Goal: Find contact information: Obtain details needed to contact an individual or organization

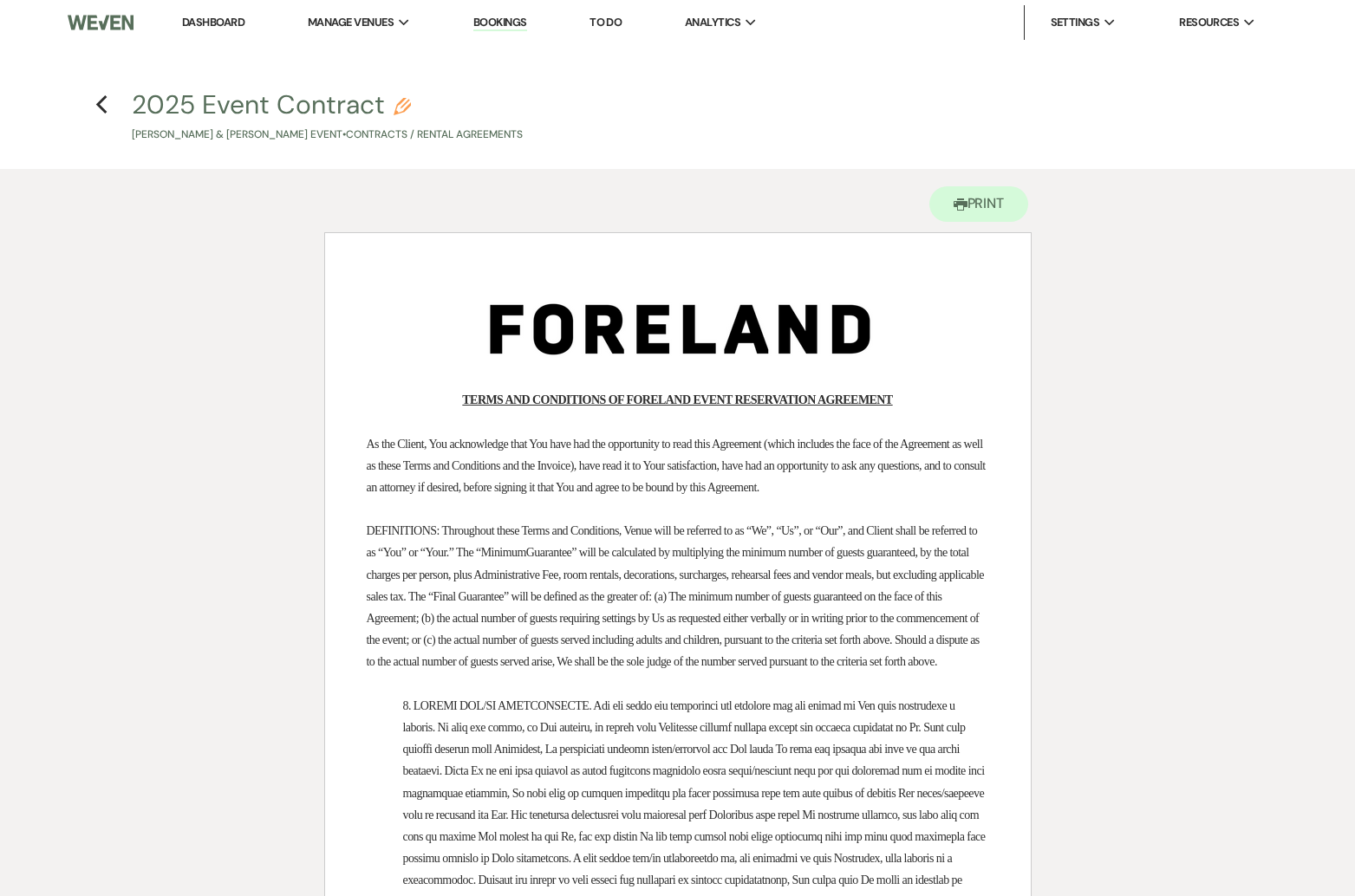
click at [223, 21] on link "Dashboard" at bounding box center [213, 22] width 63 height 15
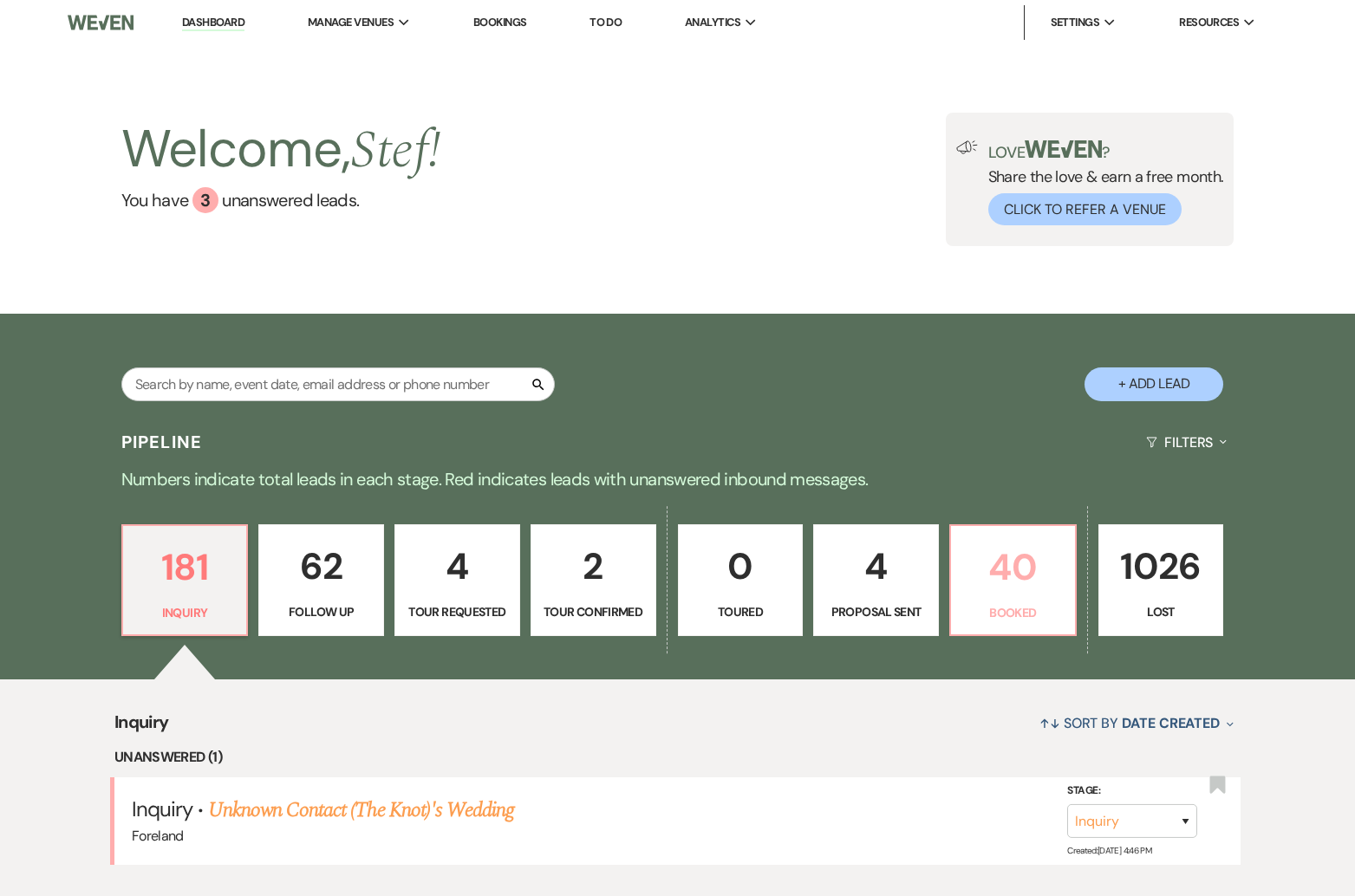
click at [1024, 593] on p "40" at bounding box center [1013, 567] width 103 height 58
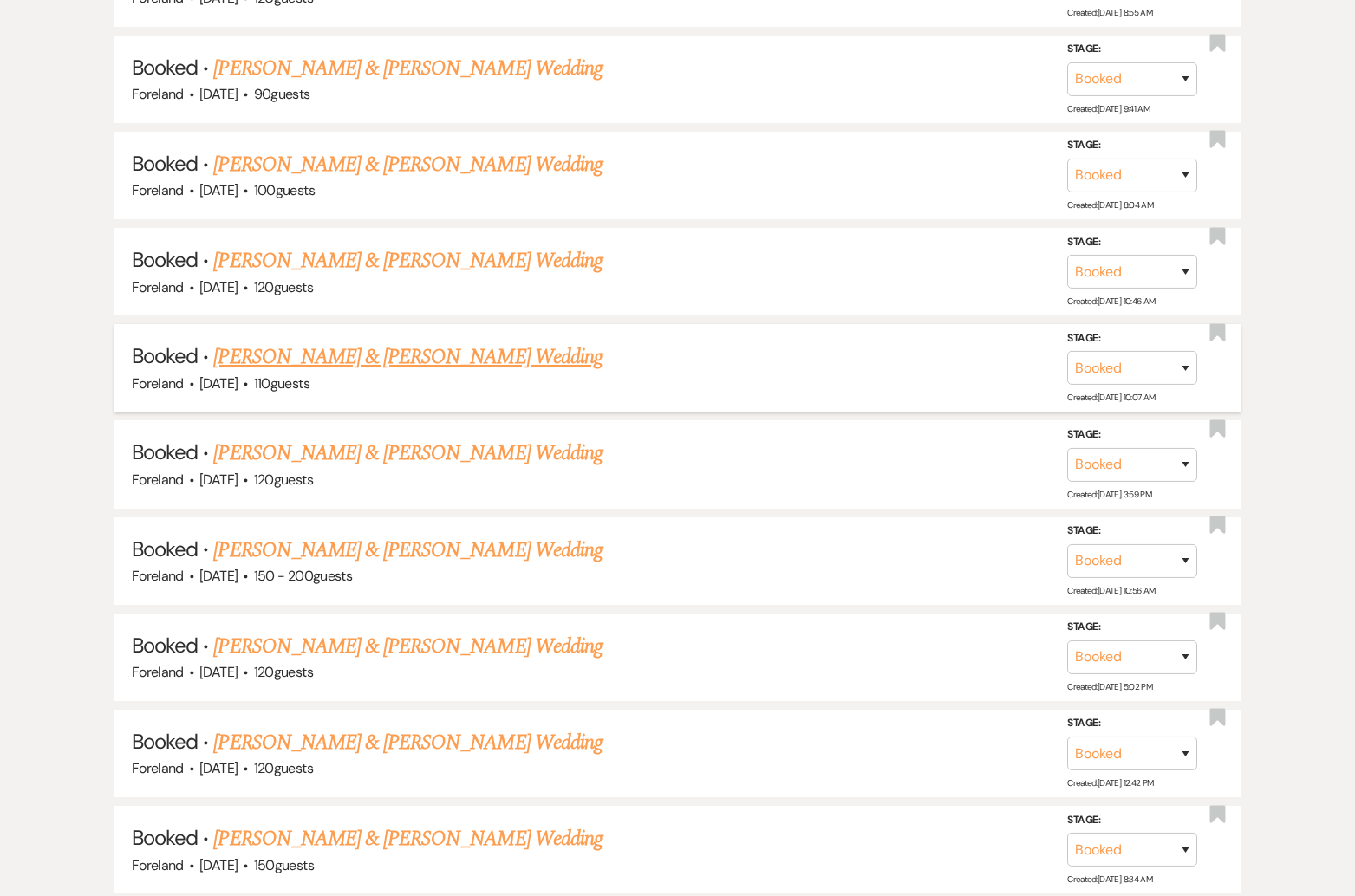
scroll to position [1146, 0]
click at [496, 350] on link "[PERSON_NAME] & [PERSON_NAME] Wedding" at bounding box center [406, 357] width 388 height 31
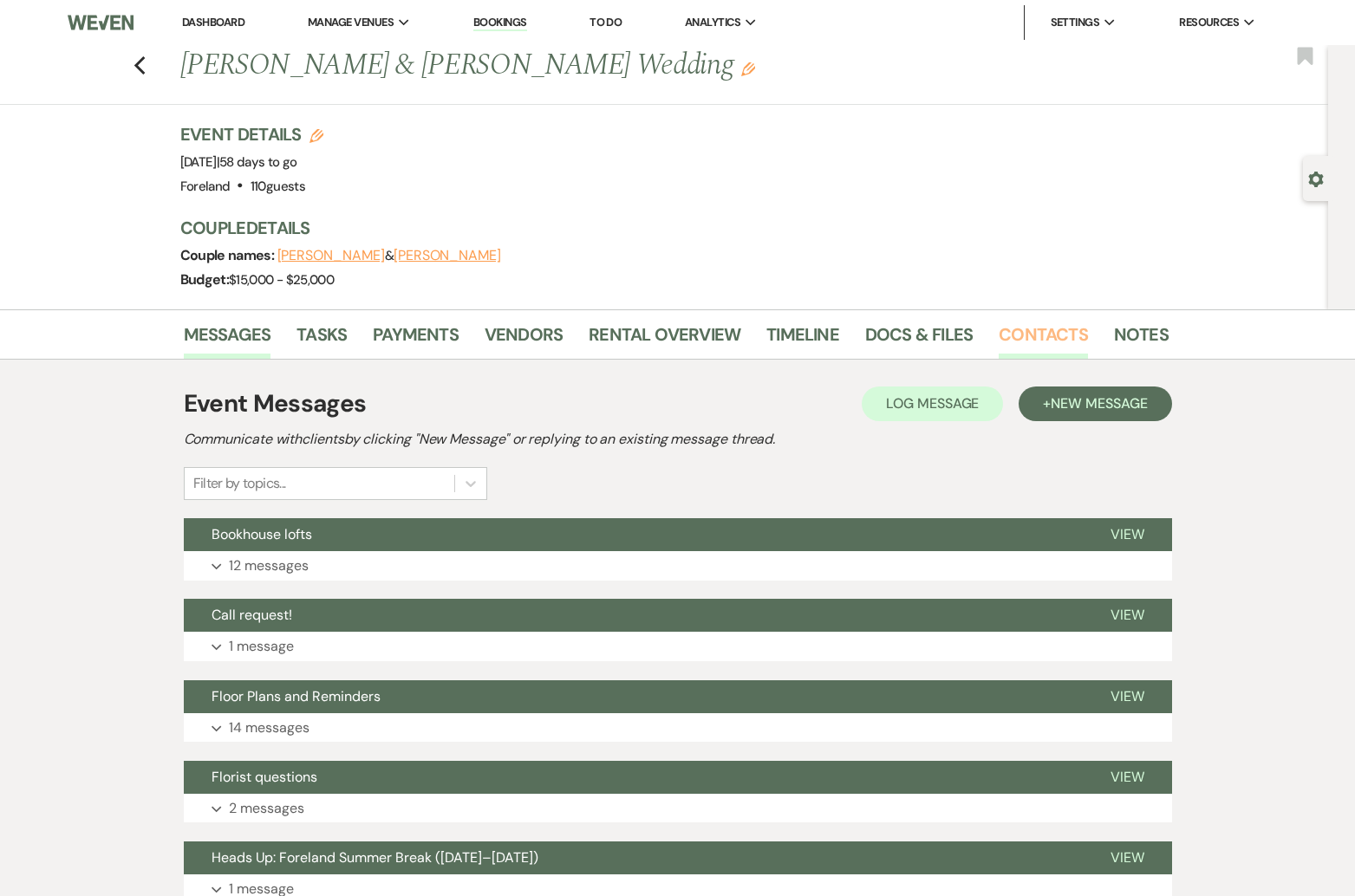
click at [1025, 334] on link "Contacts" at bounding box center [1043, 339] width 89 height 38
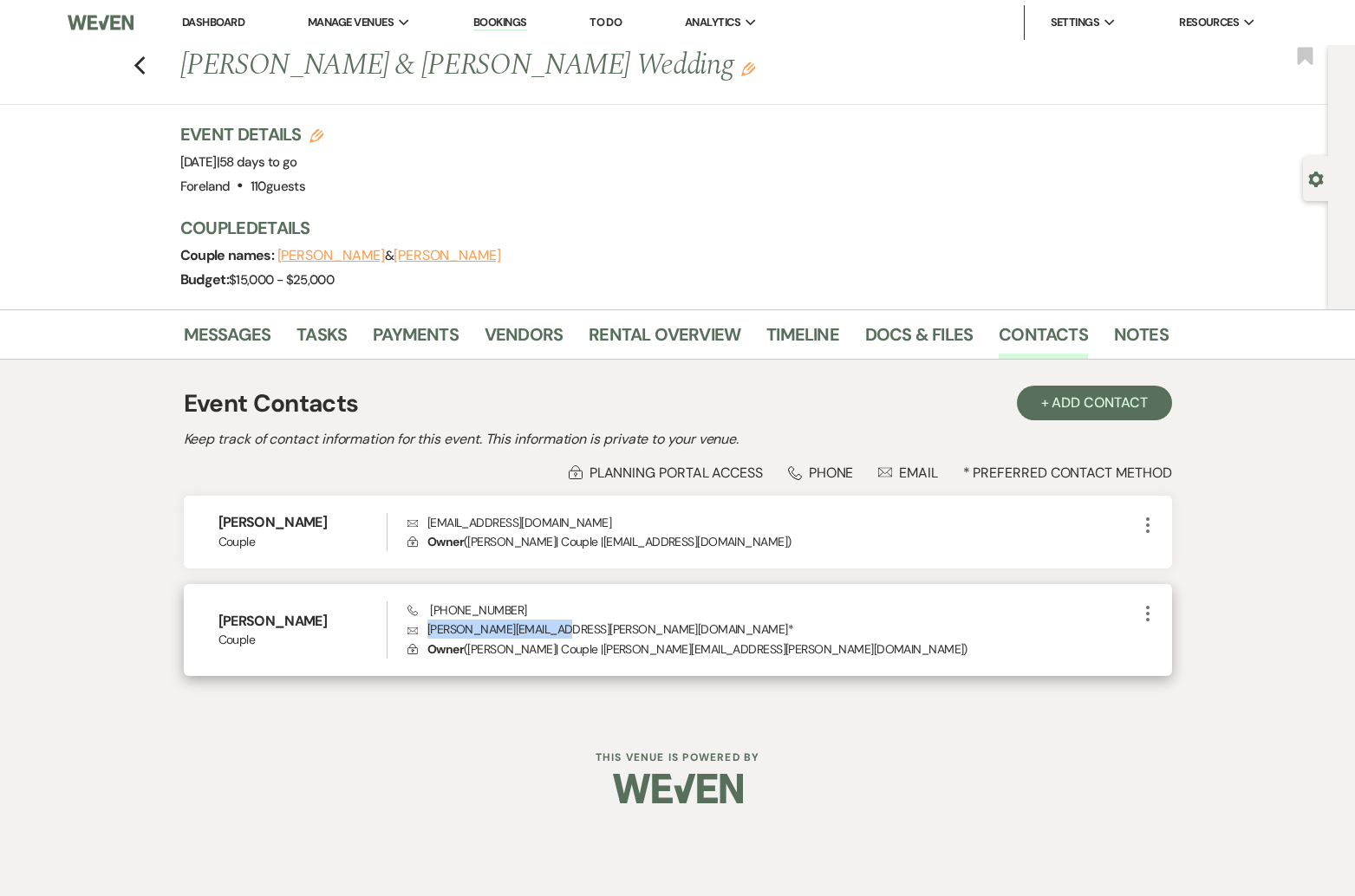
drag, startPoint x: 564, startPoint y: 630, endPoint x: 430, endPoint y: 631, distance: 134.0
click at [430, 631] on p "Envelope [PERSON_NAME][EMAIL_ADDRESS][PERSON_NAME][DOMAIN_NAME] *" at bounding box center [772, 629] width 729 height 19
copy p "[PERSON_NAME][EMAIL_ADDRESS][PERSON_NAME][DOMAIN_NAME]"
